Goal: Task Accomplishment & Management: Manage account settings

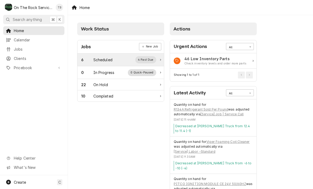
click at [112, 57] on div "Scheduled" at bounding box center [102, 60] width 19 height 6
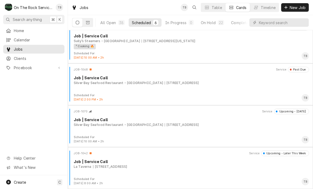
scroll to position [93, 0]
click at [216, 24] on button "On Hold 22" at bounding box center [213, 22] width 30 height 8
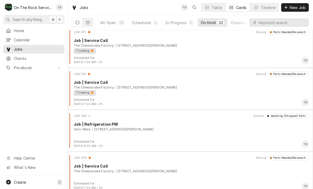
scroll to position [340, 0]
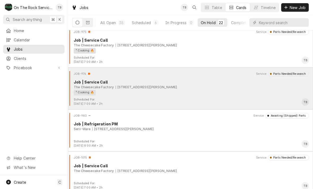
click at [199, 95] on div "² Cooking 🔥" at bounding box center [190, 93] width 232 height 6
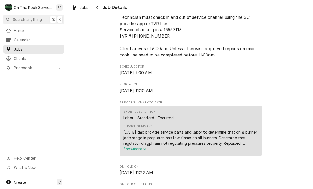
scroll to position [159, 0]
click at [97, 8] on icon "Navigate back" at bounding box center [97, 7] width 2 height 3
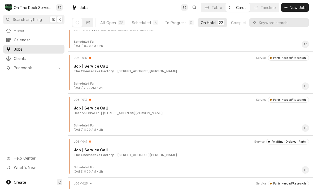
scroll to position [453, 0]
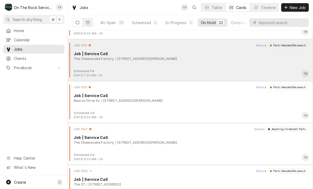
click at [179, 67] on div "JOB-1015 Service Parts Needed/Research Job | Service Call The Cheesecake Factor…" at bounding box center [190, 56] width 241 height 27
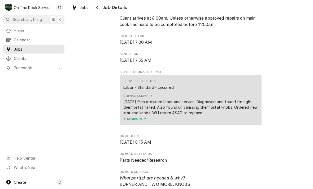
scroll to position [189, 0]
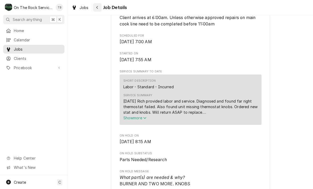
click at [101, 8] on button "Navigate back" at bounding box center [97, 7] width 8 height 8
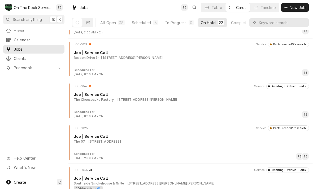
scroll to position [500, 0]
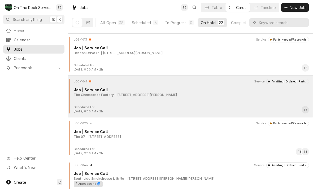
click at [186, 95] on div "The Cheesecake Factory 700 Haywood Rd, Greenville, SC 29607" at bounding box center [192, 95] width 236 height 5
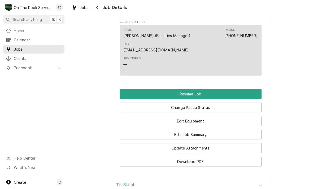
scroll to position [584, 0]
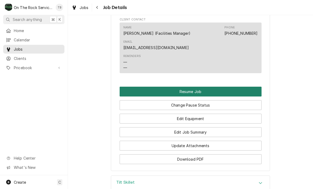
click at [198, 87] on button "Resume Job" at bounding box center [191, 92] width 142 height 10
